Goal: Information Seeking & Learning: Learn about a topic

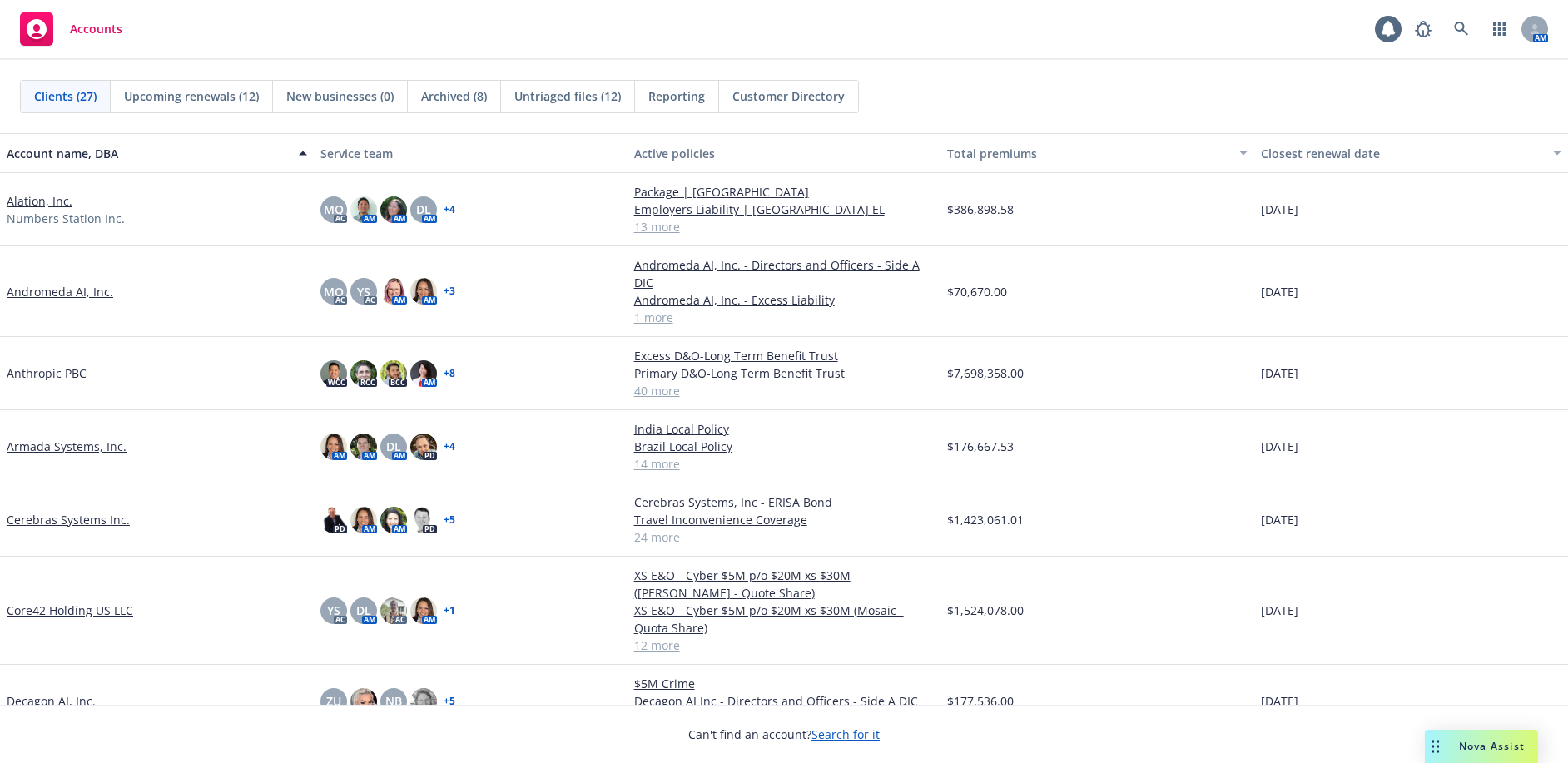
drag, startPoint x: 35, startPoint y: 272, endPoint x: 39, endPoint y: 280, distance: 8.9
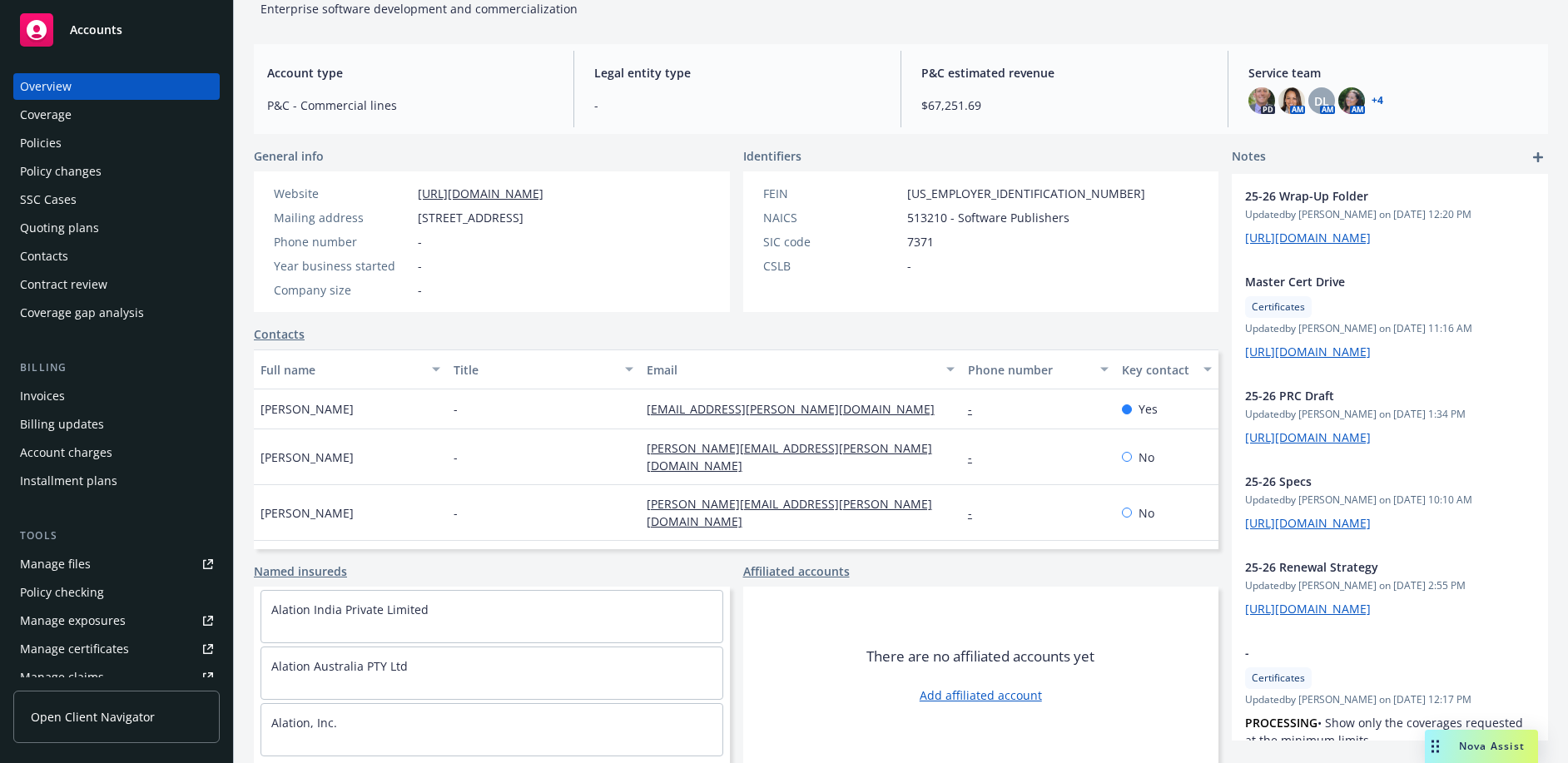
click at [93, 144] on div "Policies" at bounding box center [116, 143] width 193 height 27
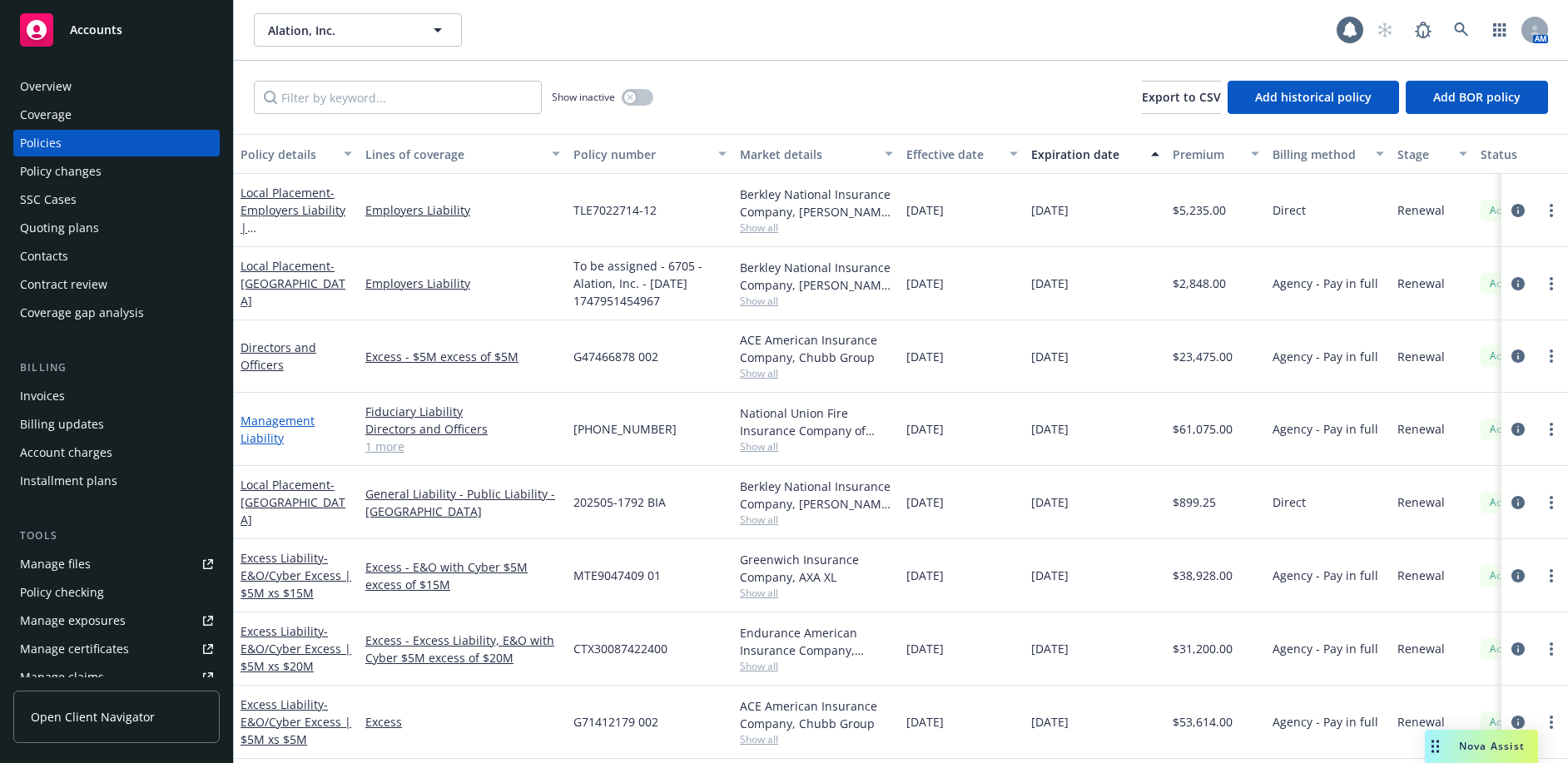
click at [294, 419] on link "Management Liability" at bounding box center [277, 429] width 74 height 33
